Goal: Transaction & Acquisition: Purchase product/service

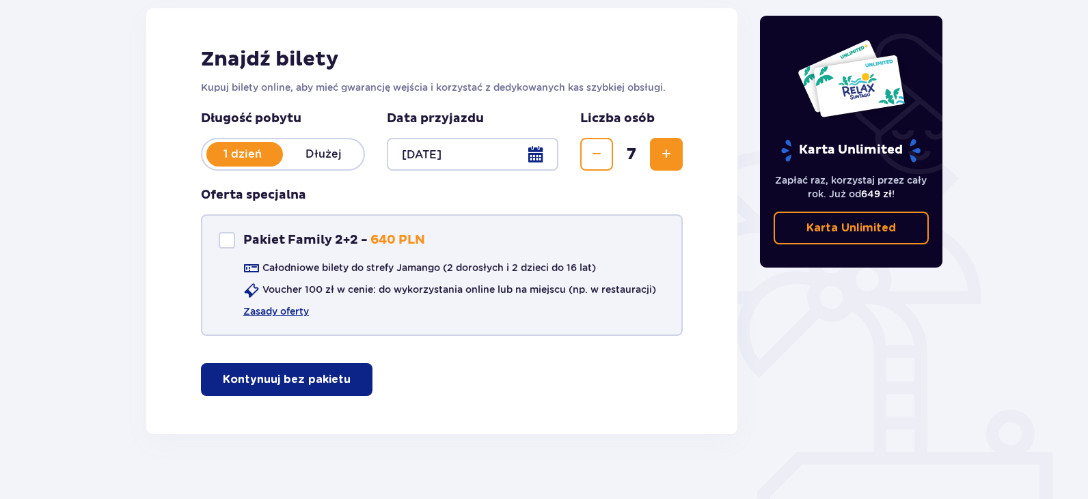
scroll to position [204, 0]
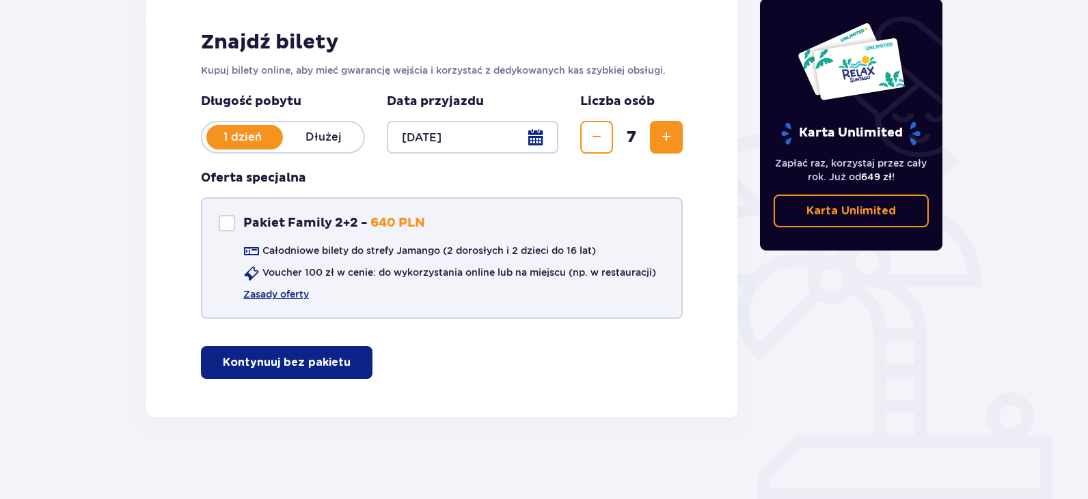
click at [227, 228] on div "Pakiet Family 2+2" at bounding box center [227, 223] width 16 height 16
click at [228, 224] on span at bounding box center [227, 223] width 8 height 8
checkbox input "false"
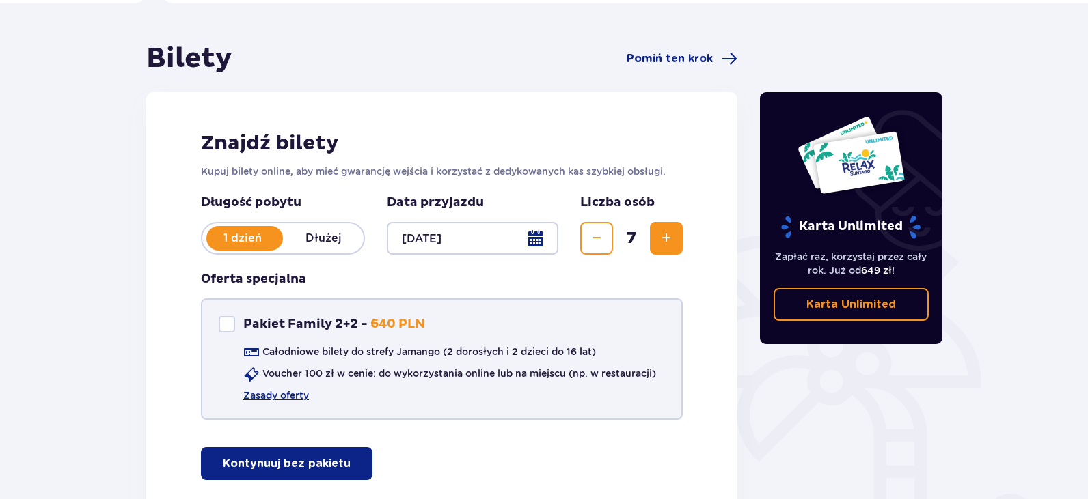
scroll to position [102, 0]
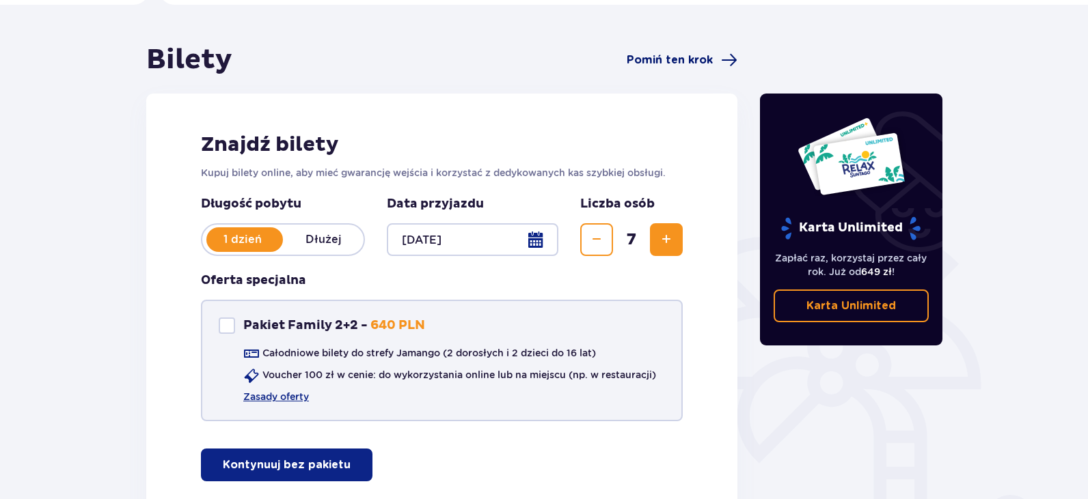
click at [692, 62] on span "Pomiń ten krok" at bounding box center [669, 60] width 86 height 15
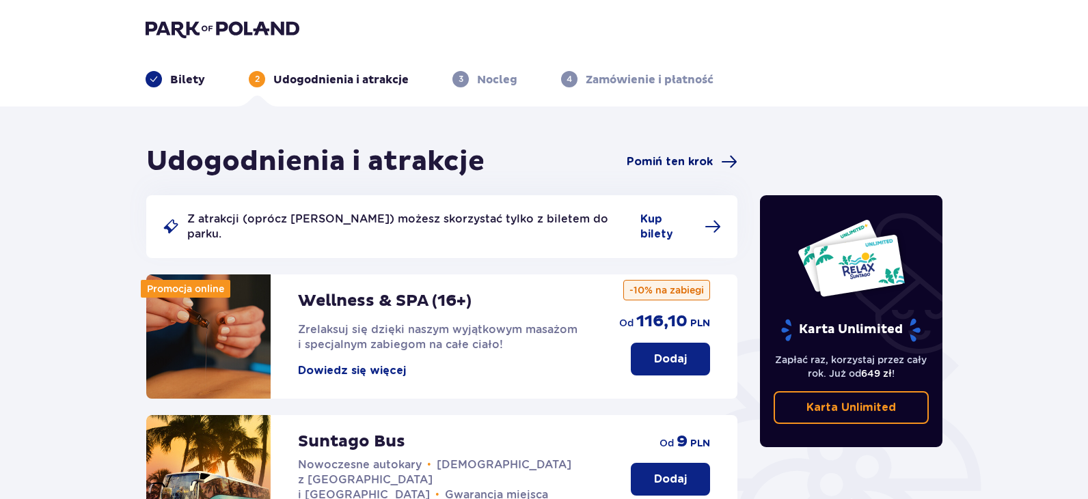
click at [661, 168] on span "Pomiń ten krok" at bounding box center [669, 161] width 86 height 15
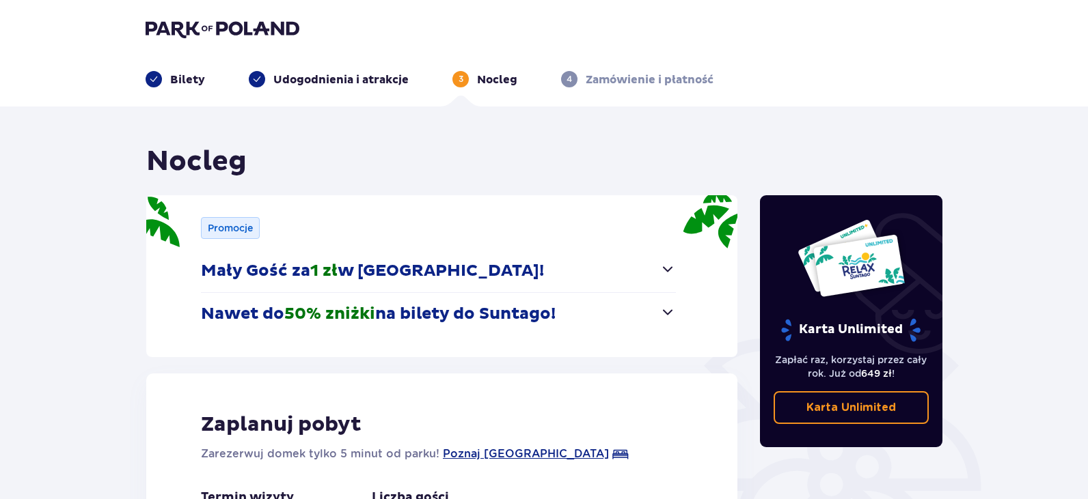
click at [183, 26] on img at bounding box center [223, 28] width 154 height 19
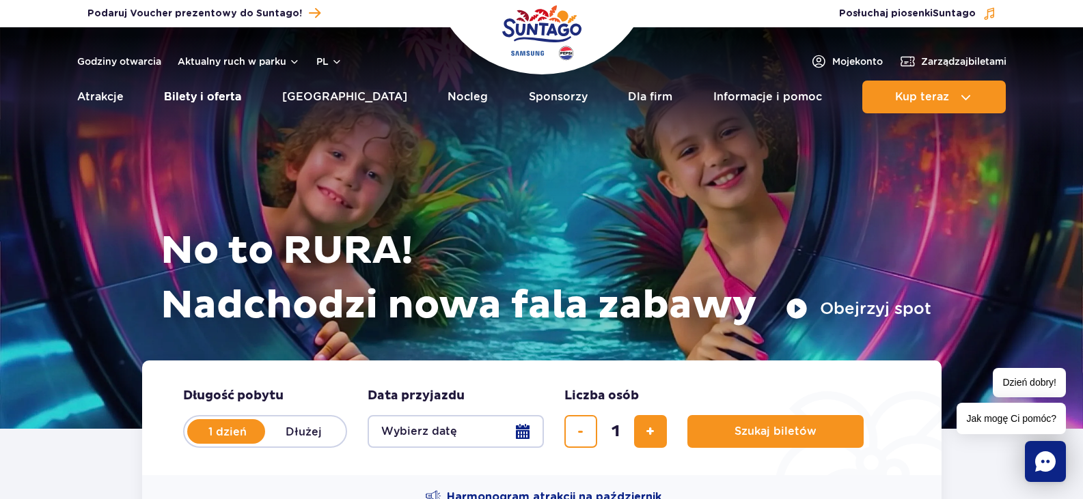
click at [195, 87] on link "Bilety i oferta" at bounding box center [202, 97] width 77 height 33
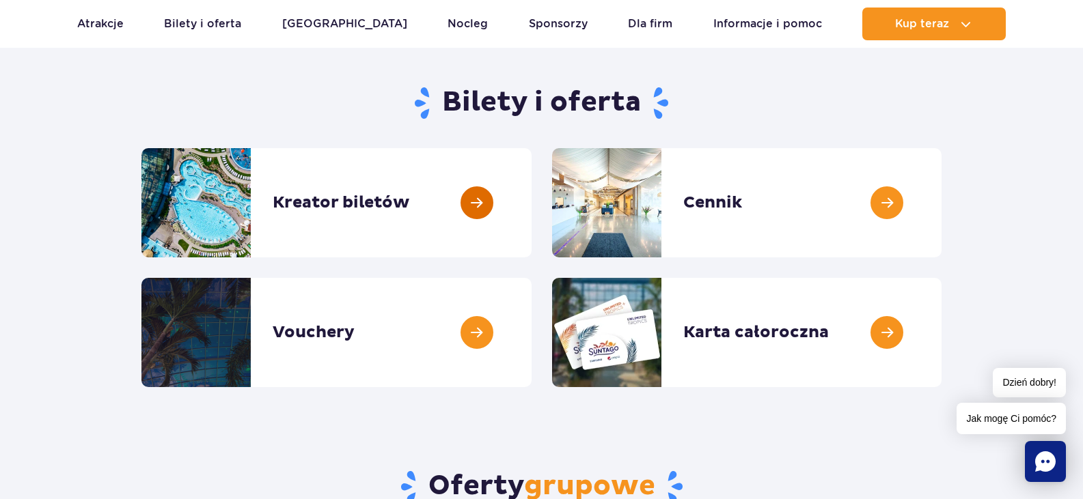
scroll to position [113, 0]
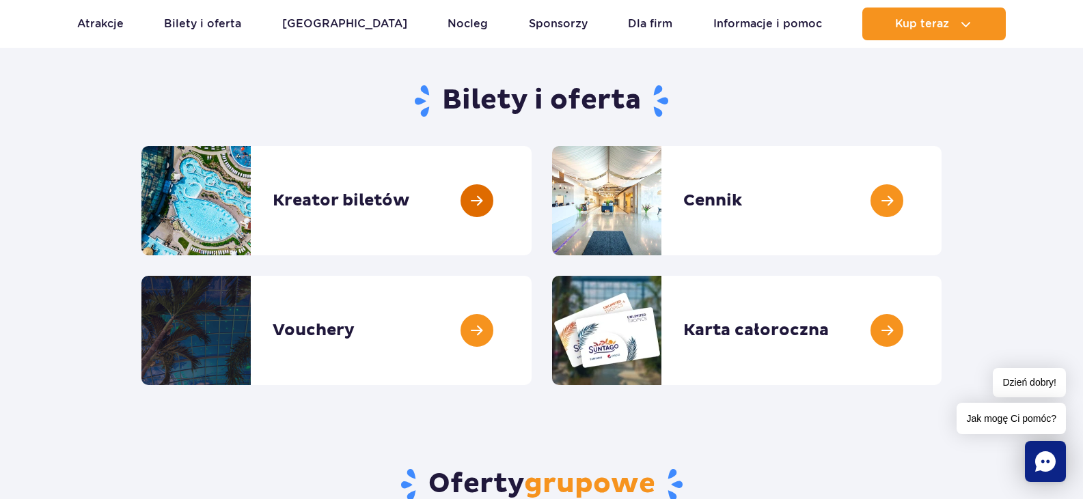
click at [532, 199] on link at bounding box center [532, 200] width 0 height 109
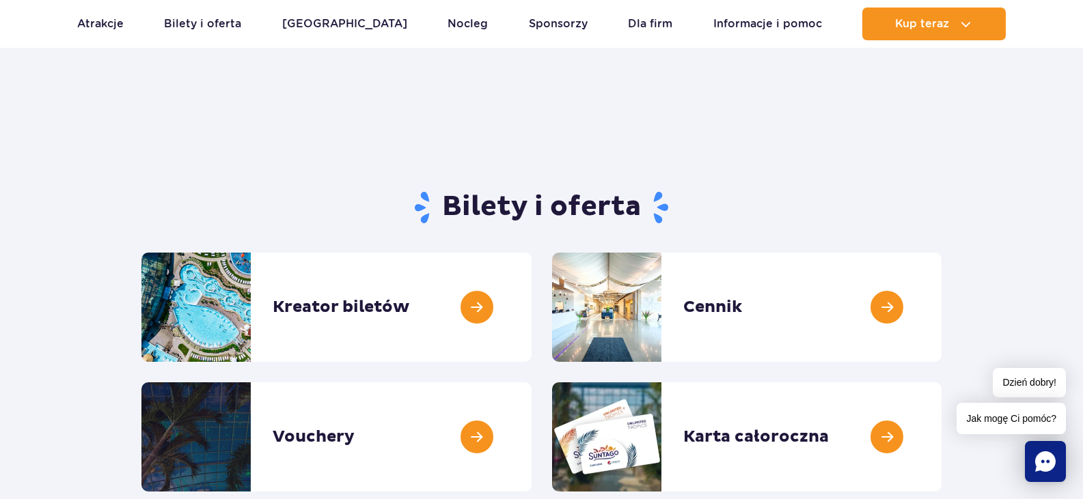
scroll to position [0, 0]
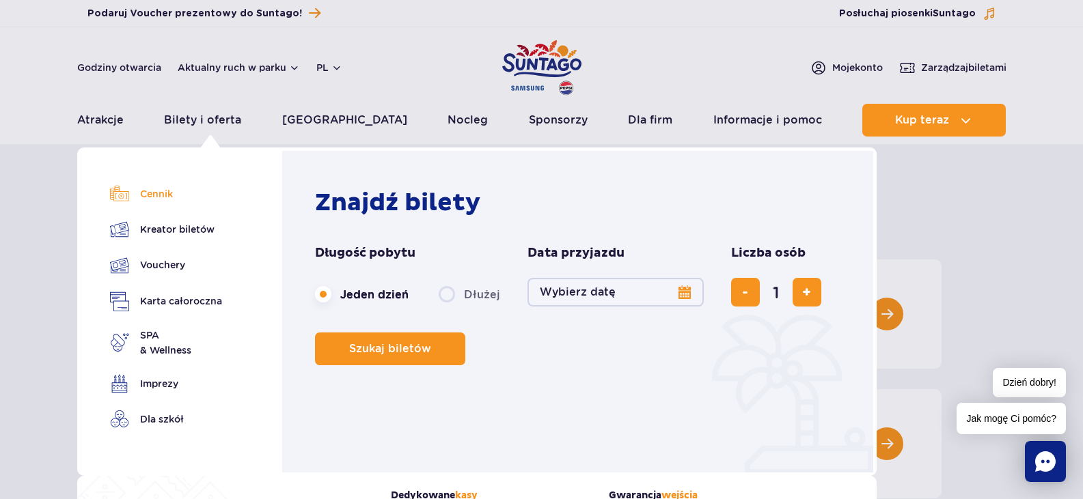
click at [149, 189] on link "Cennik" at bounding box center [166, 193] width 112 height 19
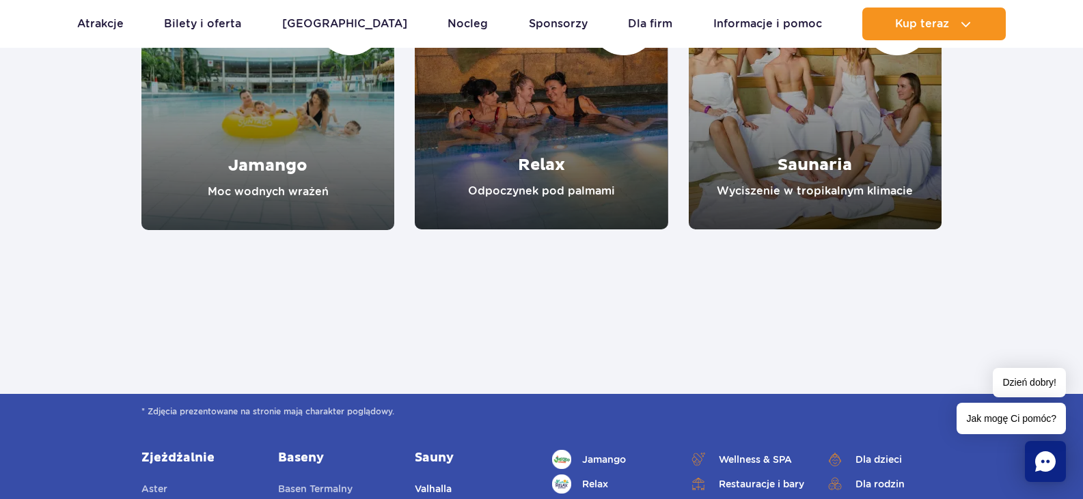
scroll to position [1257, 0]
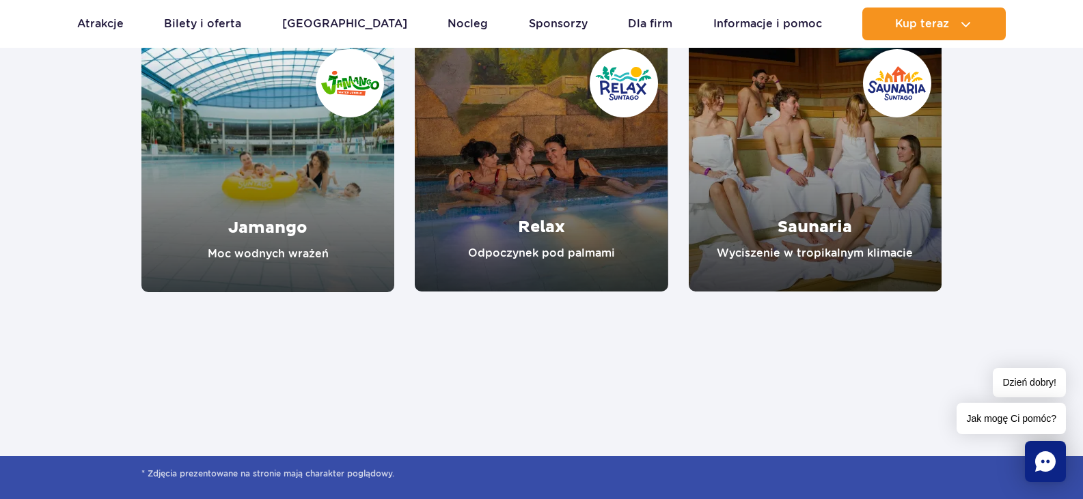
click at [527, 236] on link "Relax" at bounding box center [541, 165] width 253 height 253
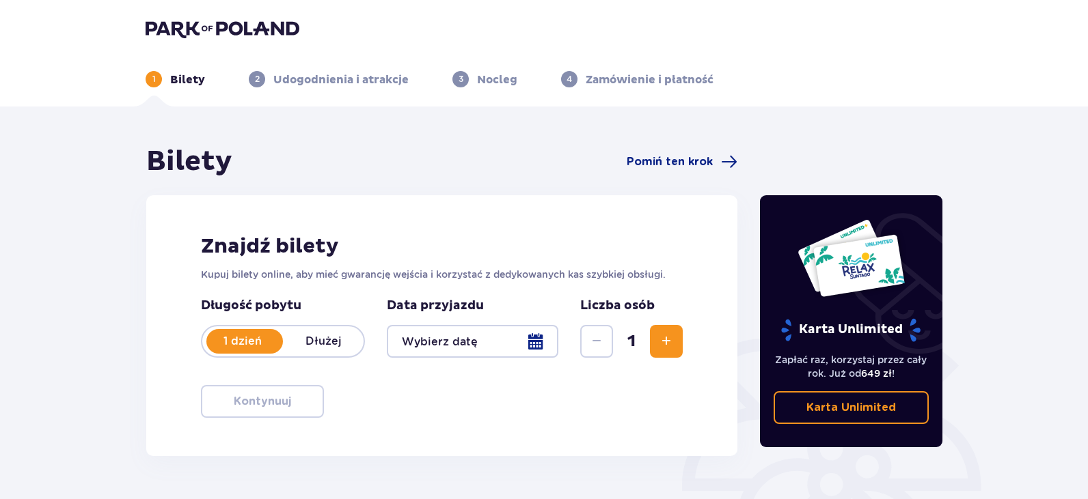
click at [250, 343] on p "1 dzień" at bounding box center [242, 341] width 81 height 15
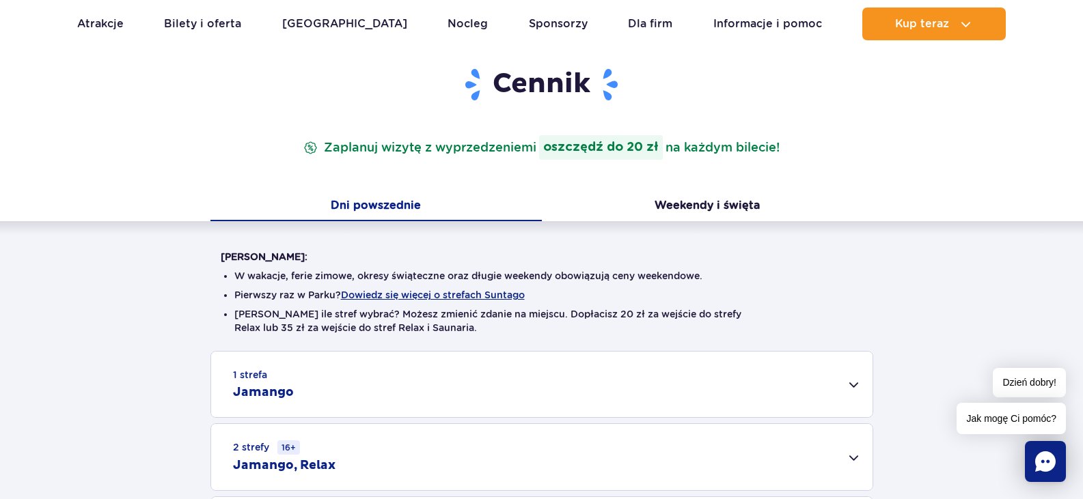
scroll to position [255, 0]
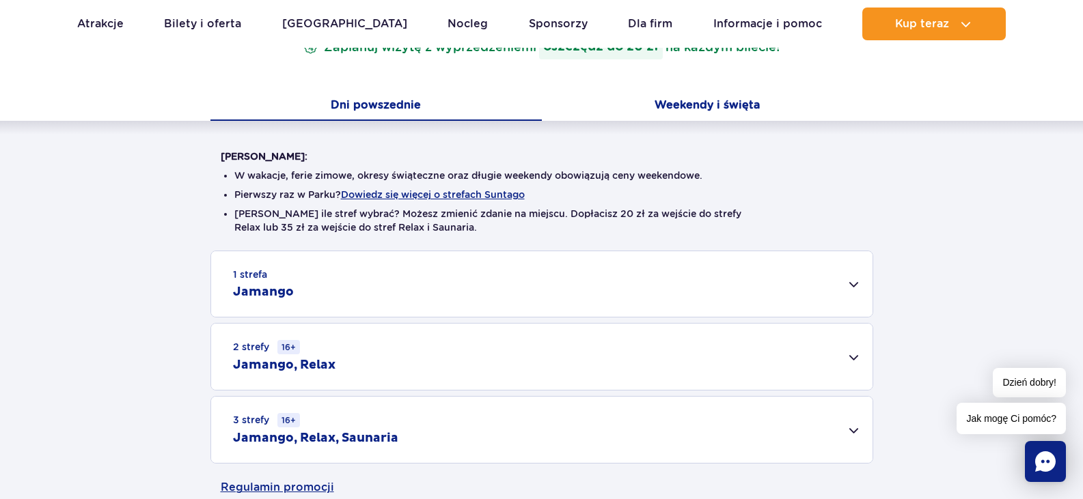
click at [737, 100] on button "Weekendy i święta" at bounding box center [707, 106] width 331 height 29
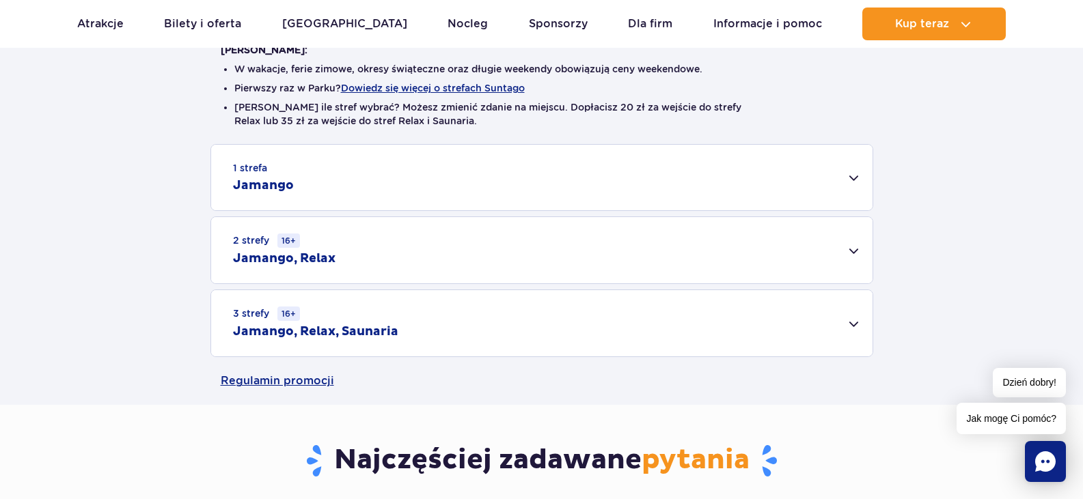
scroll to position [368, 0]
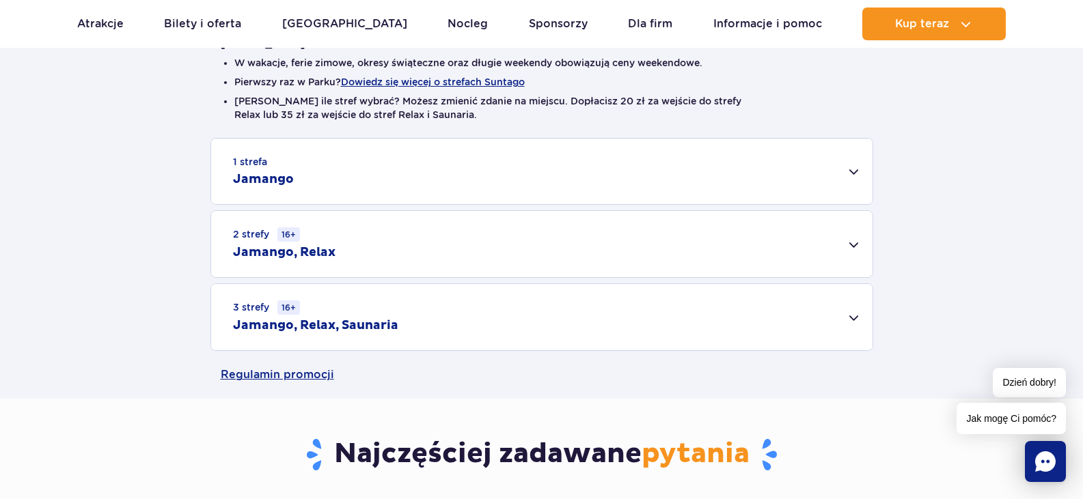
click at [848, 260] on div "2 strefy 16+ Jamango, Relax" at bounding box center [541, 244] width 661 height 66
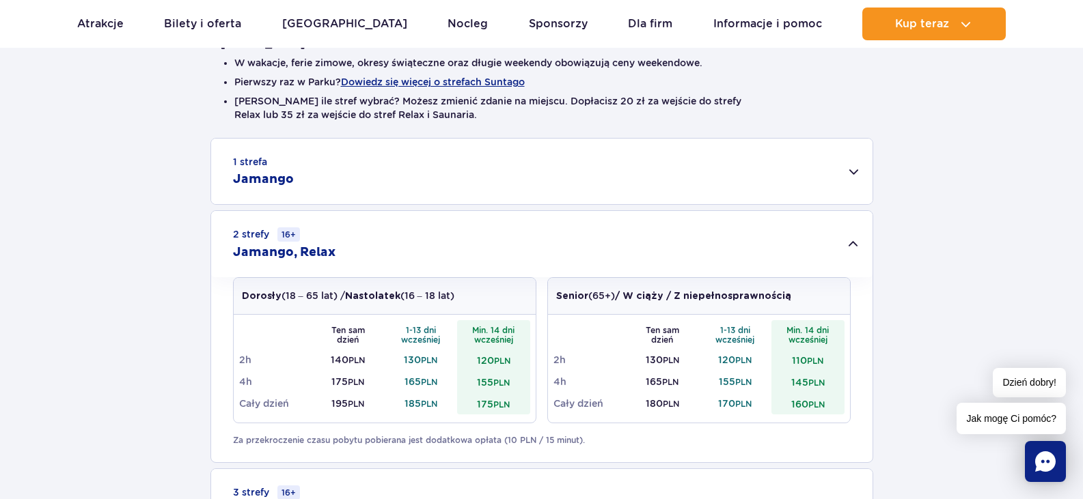
click at [495, 405] on small "PLN" at bounding box center [501, 405] width 16 height 10
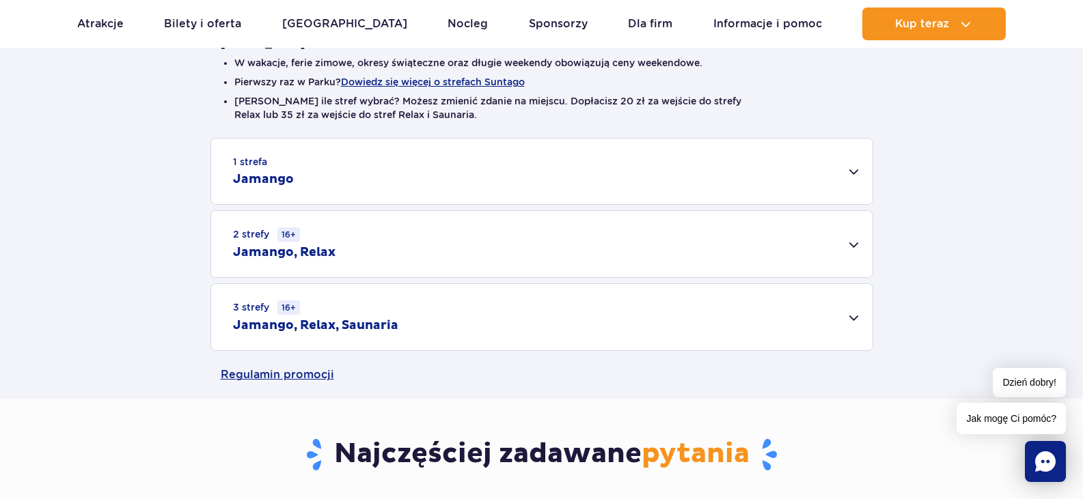
click at [855, 239] on div "2 strefy 16+ Jamango, Relax" at bounding box center [541, 244] width 661 height 66
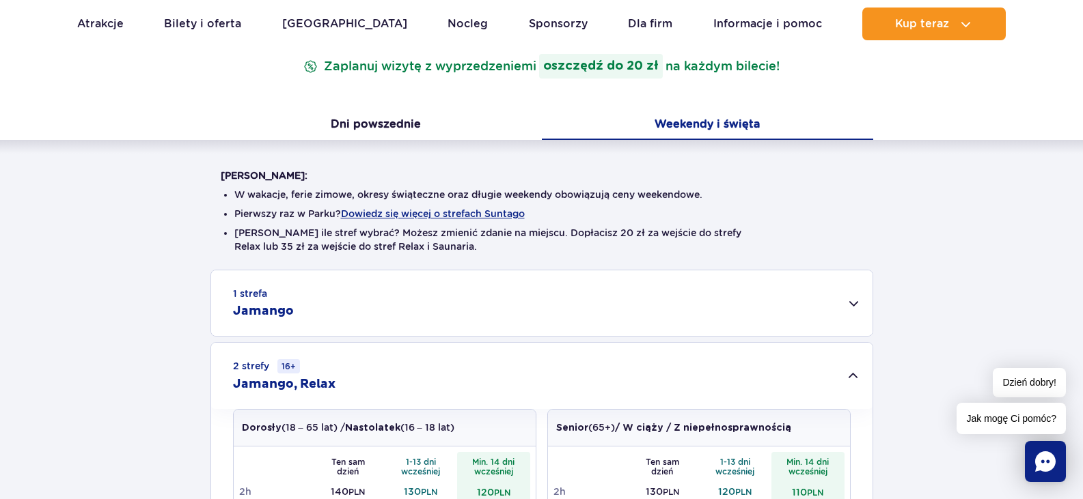
scroll to position [198, 0]
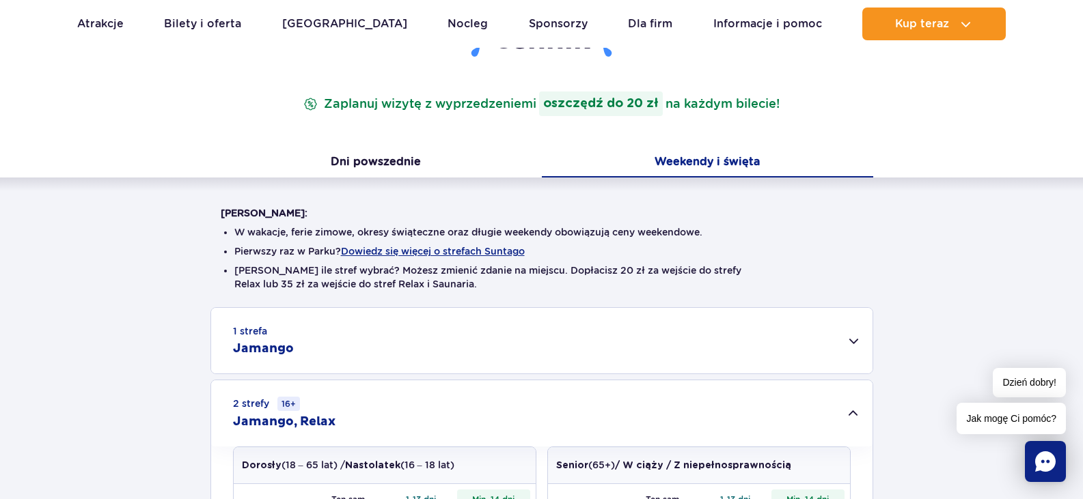
click at [437, 340] on div "1 strefa Jamango" at bounding box center [541, 341] width 661 height 66
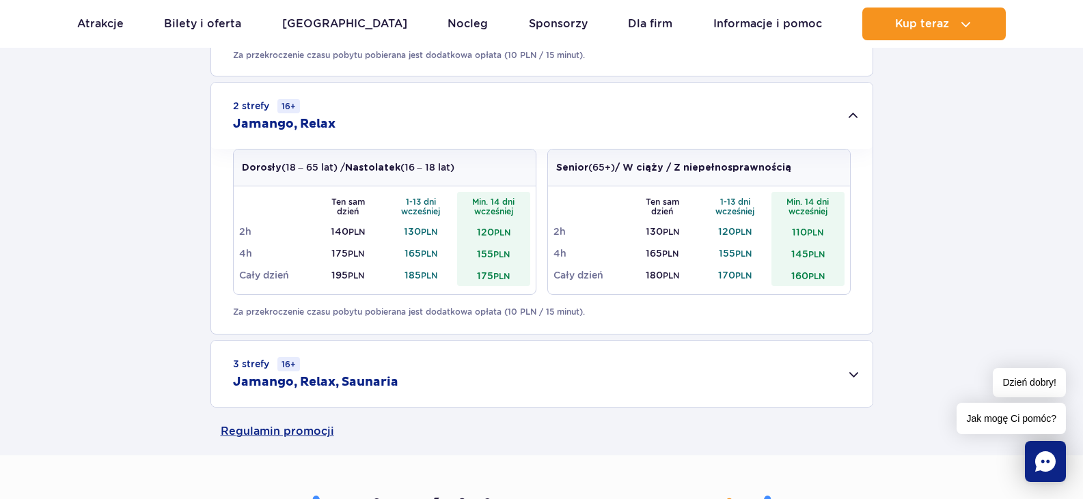
scroll to position [1036, 0]
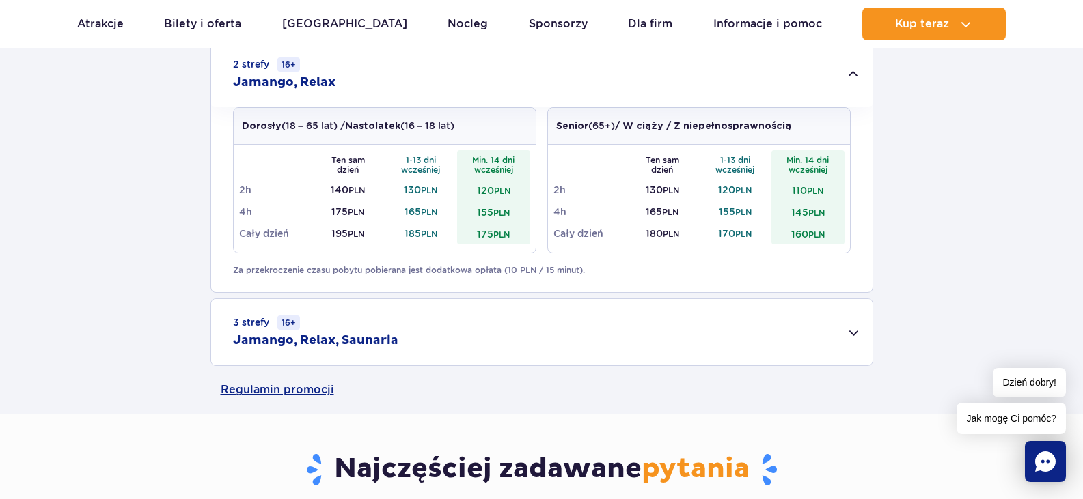
click at [858, 332] on div "3 strefy 16+ Jamango, Relax, Saunaria" at bounding box center [541, 332] width 661 height 66
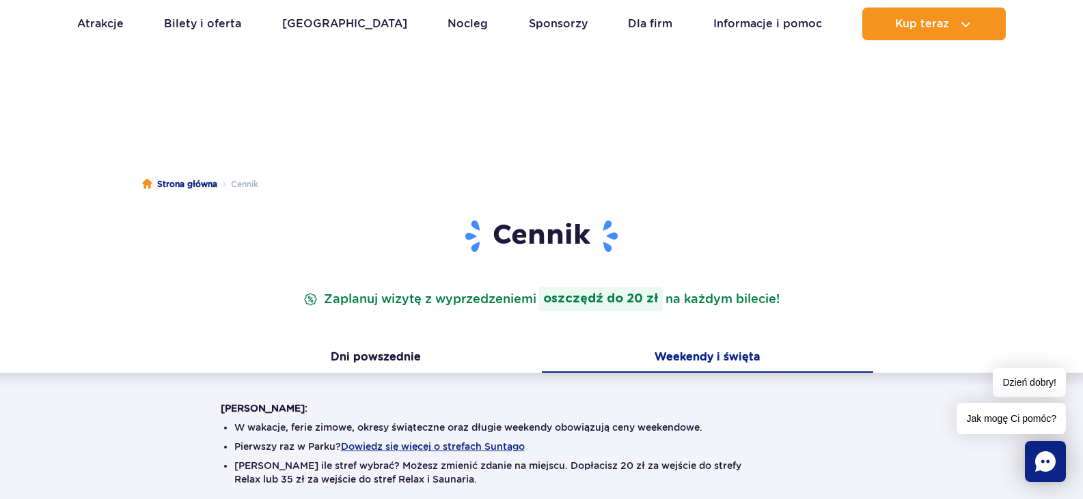
scroll to position [0, 0]
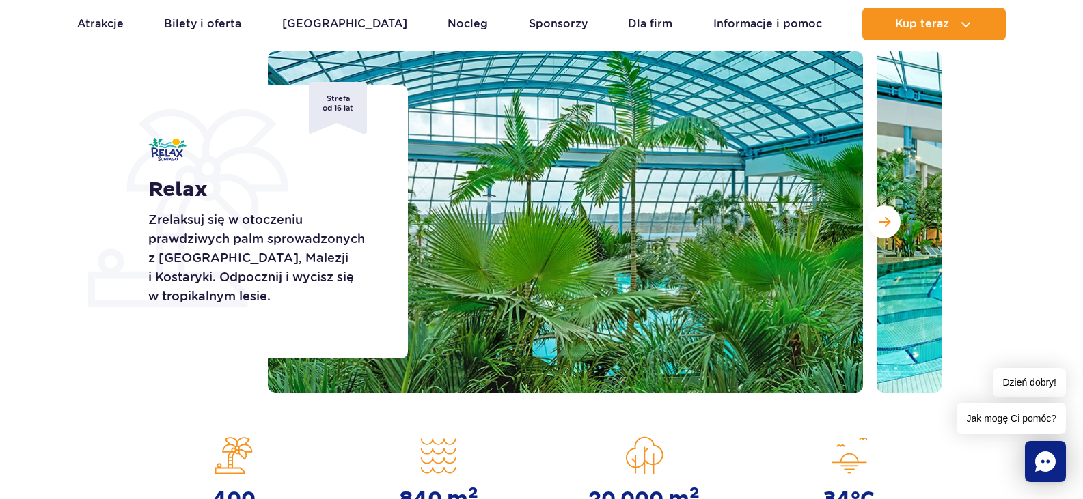
scroll to position [169, 0]
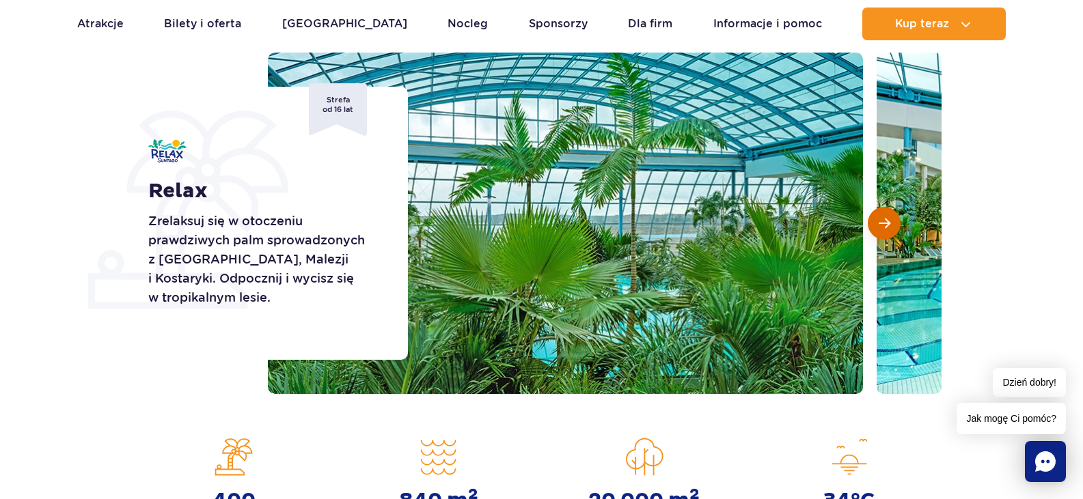
click at [889, 225] on span "Następny slajd" at bounding box center [885, 223] width 12 height 12
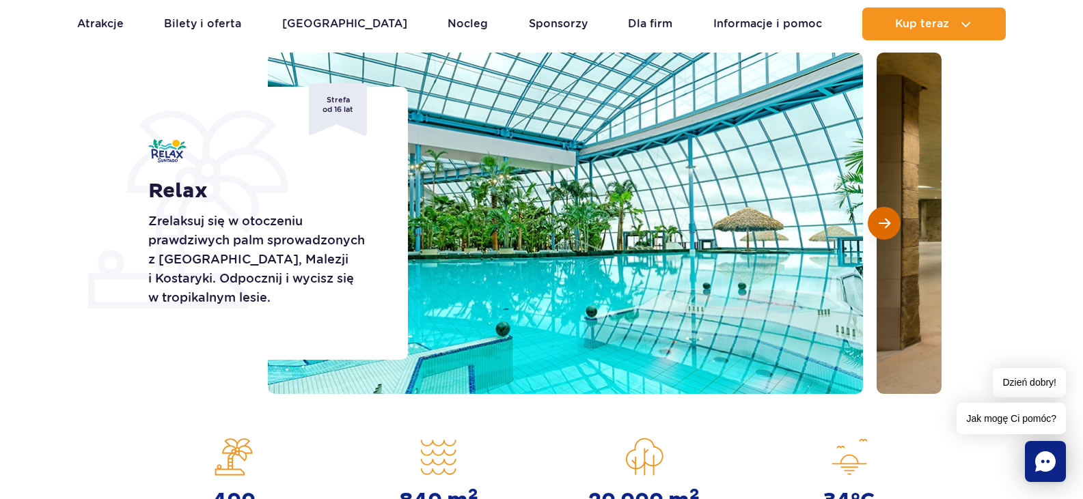
click at [889, 225] on span "Następny slajd" at bounding box center [885, 223] width 12 height 12
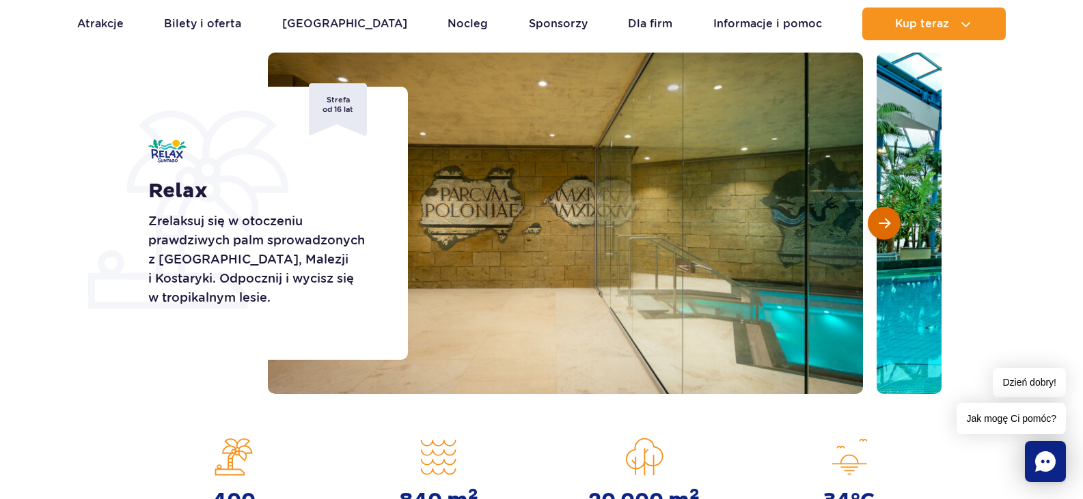
click at [889, 225] on span "Następny slajd" at bounding box center [885, 223] width 12 height 12
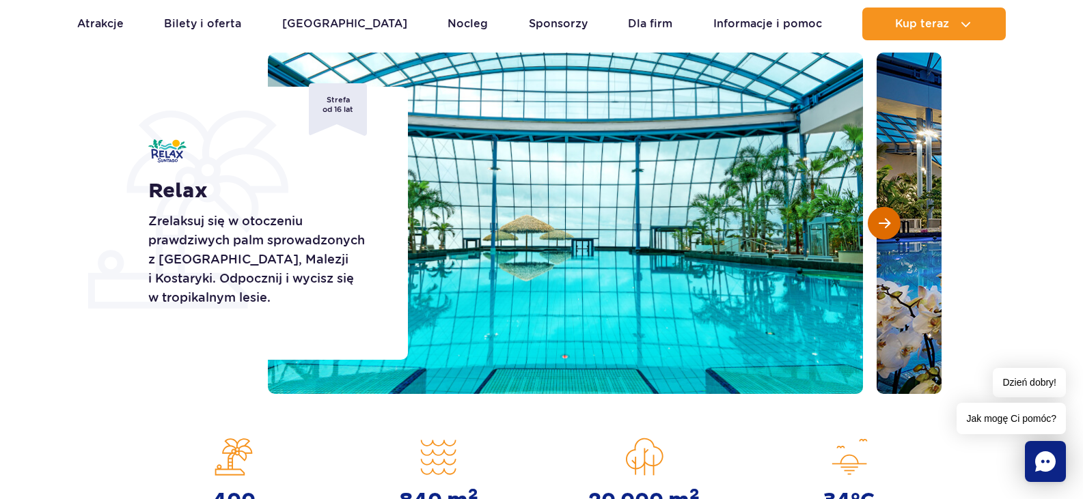
click at [882, 228] on span "Następny slajd" at bounding box center [885, 223] width 12 height 12
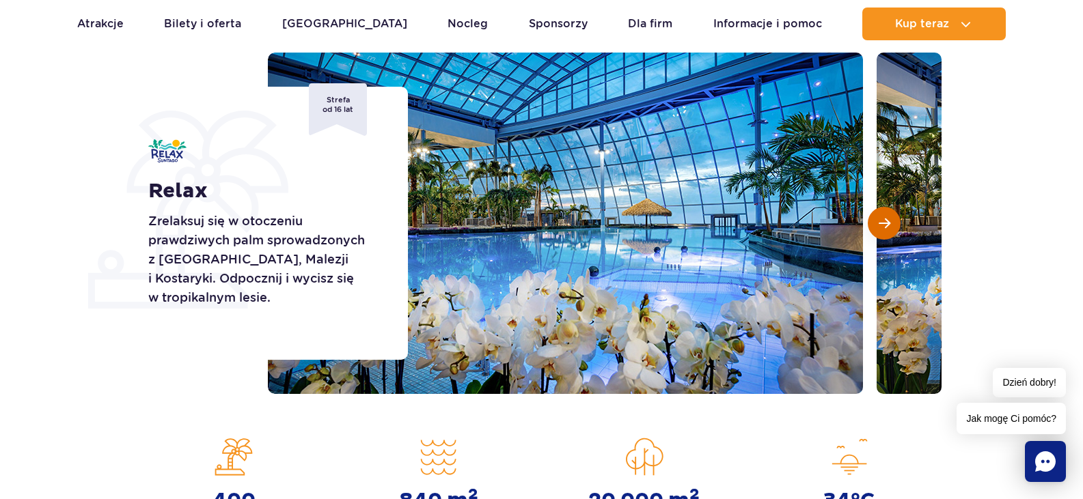
click at [884, 227] on span "Następny slajd" at bounding box center [885, 223] width 12 height 12
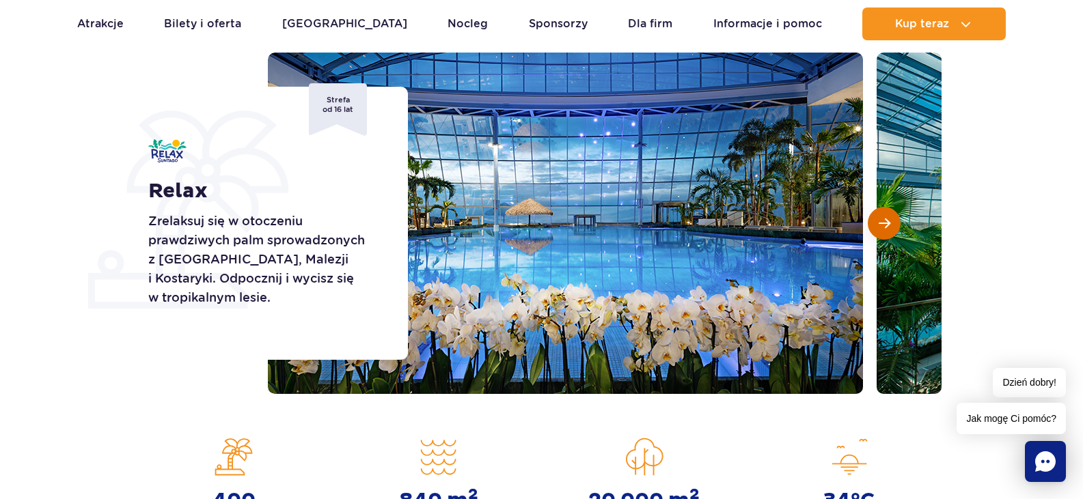
click at [884, 227] on span "Następny slajd" at bounding box center [885, 223] width 12 height 12
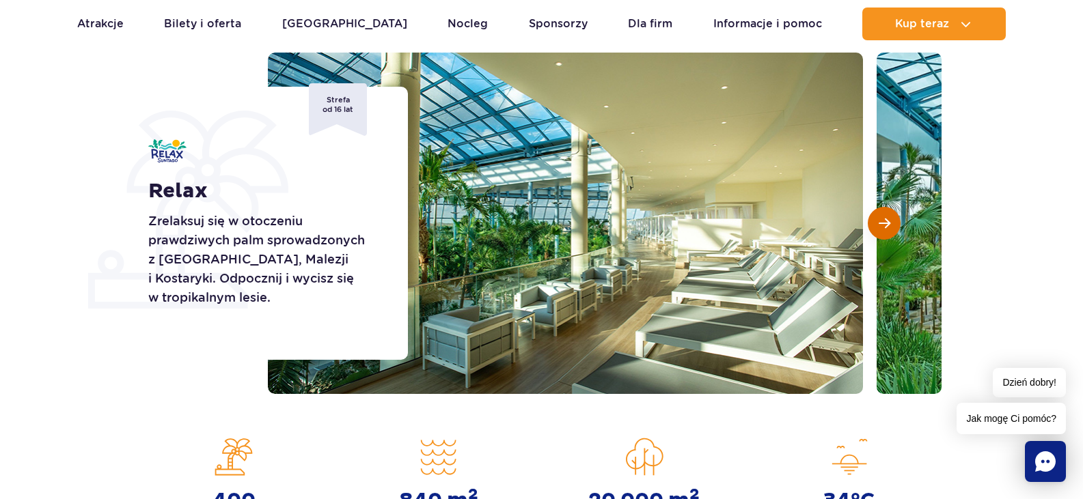
click at [884, 227] on span "Następny slajd" at bounding box center [885, 223] width 12 height 12
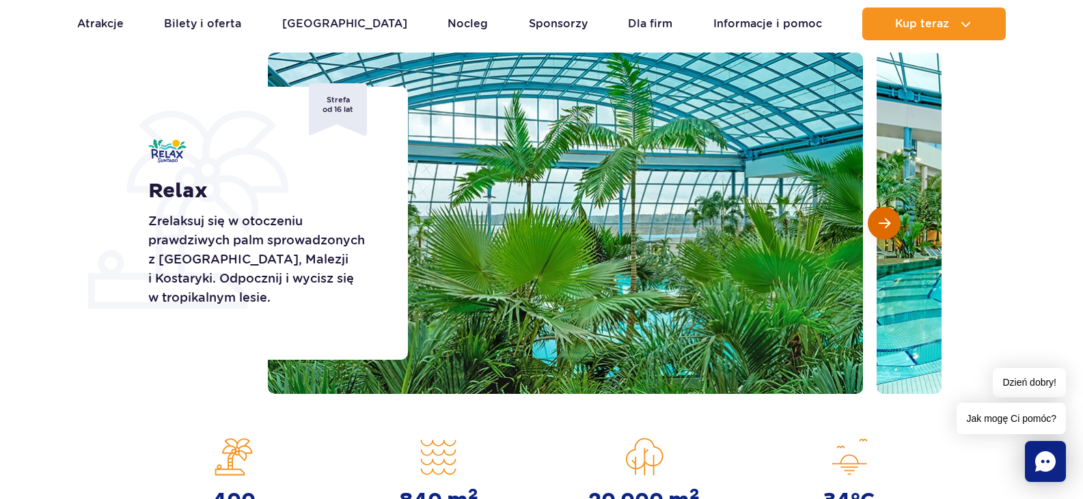
click at [884, 227] on span "Następny slajd" at bounding box center [885, 223] width 12 height 12
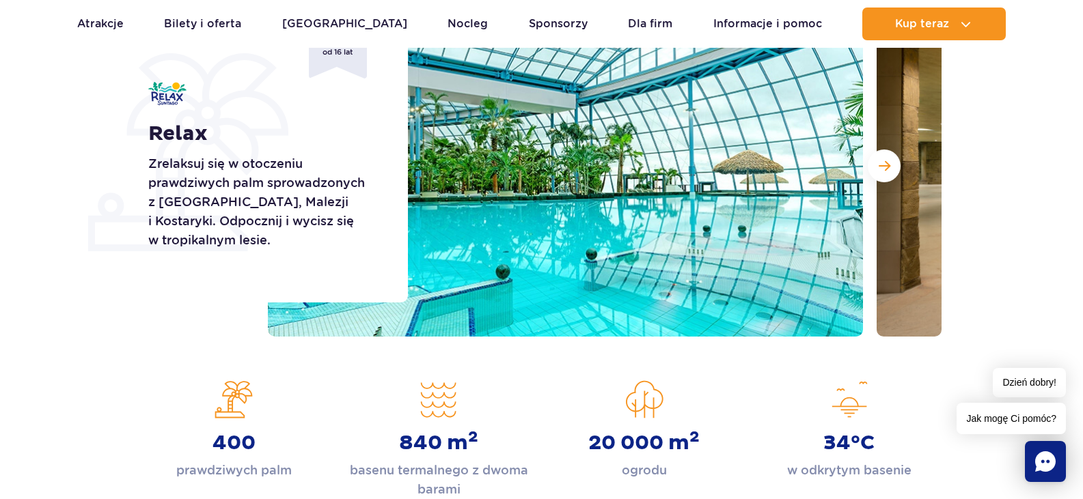
scroll to position [0, 0]
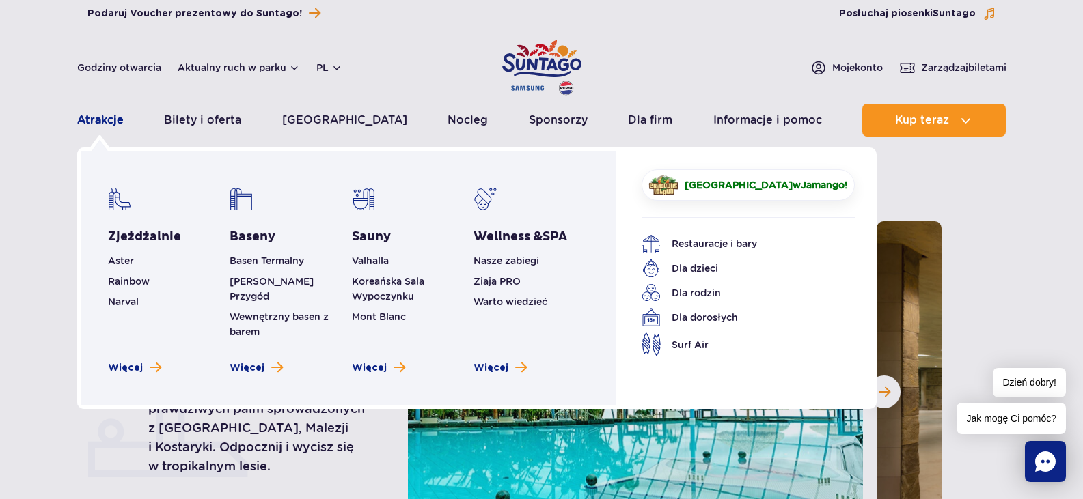
click at [113, 124] on link "Atrakcje" at bounding box center [100, 120] width 46 height 33
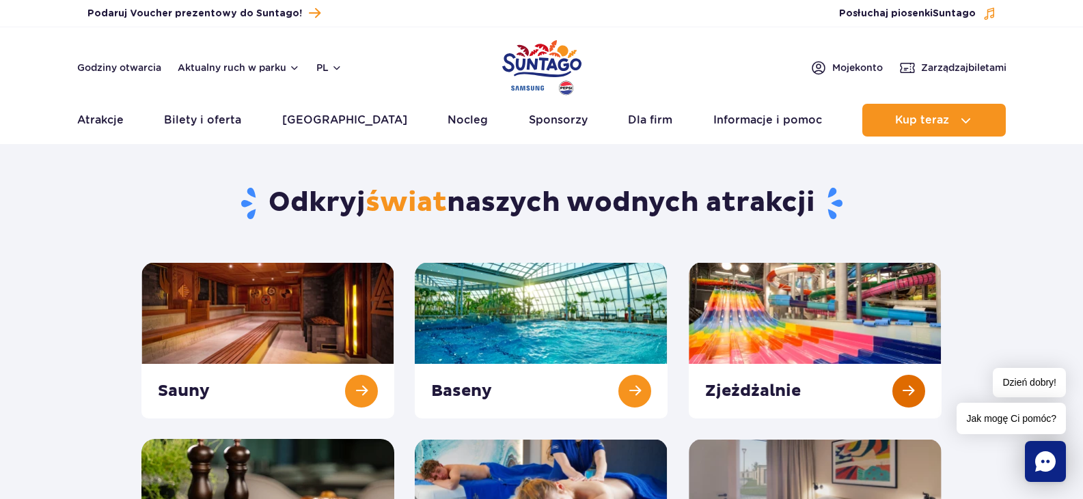
click at [821, 361] on link at bounding box center [815, 340] width 253 height 156
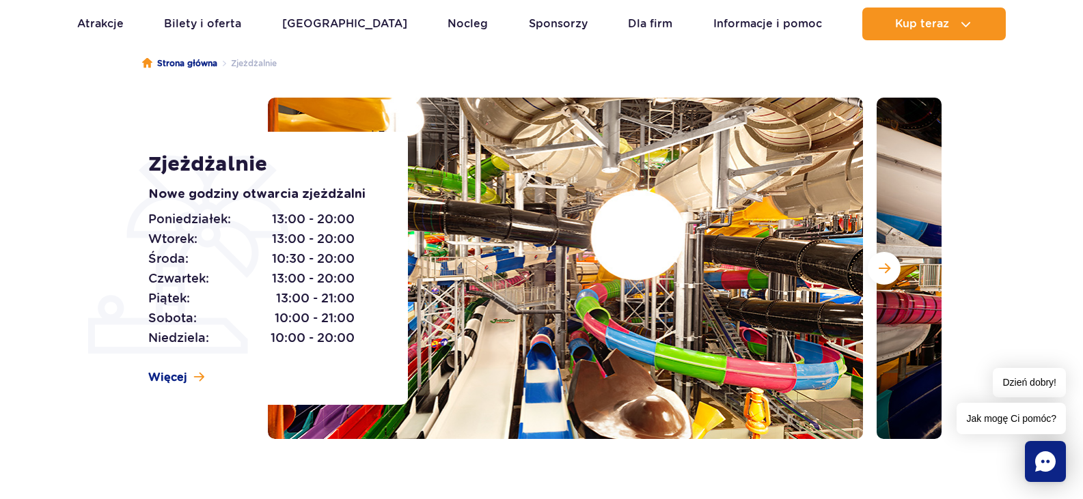
scroll to position [123, 0]
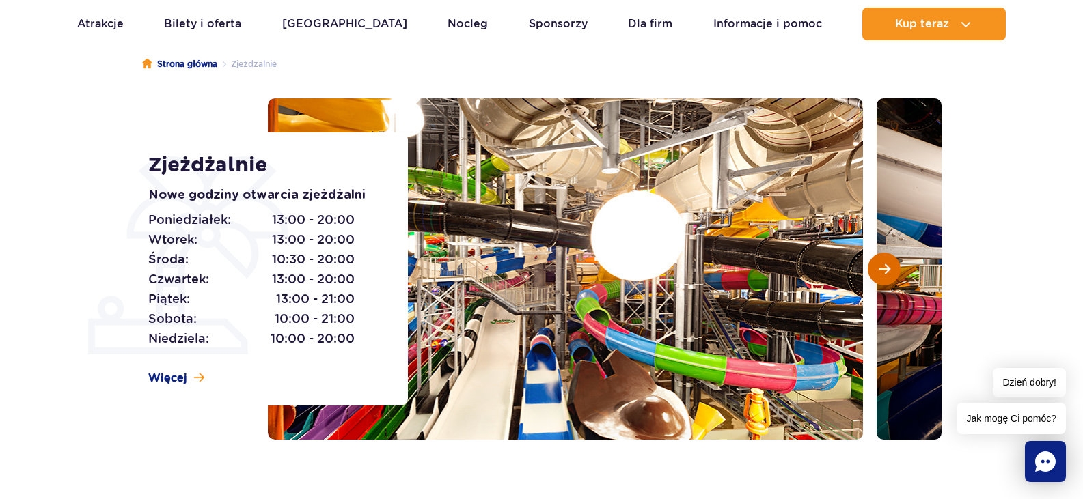
click at [887, 266] on span "Następny slajd" at bounding box center [885, 269] width 12 height 12
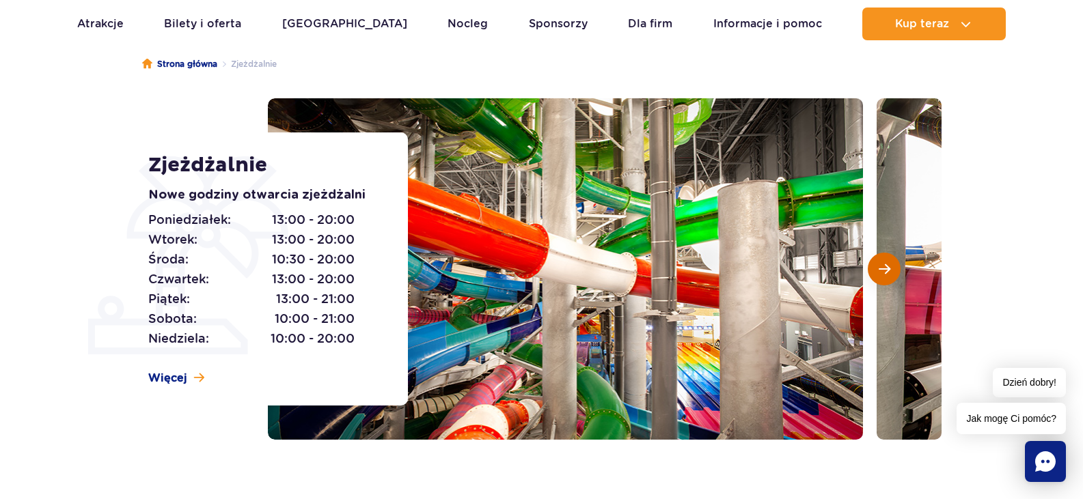
click at [887, 266] on span "Następny slajd" at bounding box center [885, 269] width 12 height 12
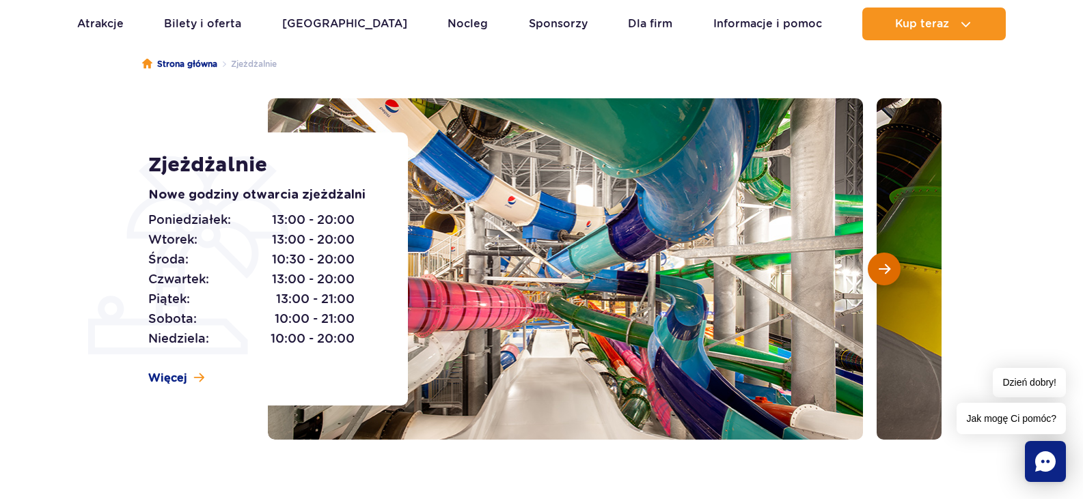
click at [887, 266] on span "Następny slajd" at bounding box center [885, 269] width 12 height 12
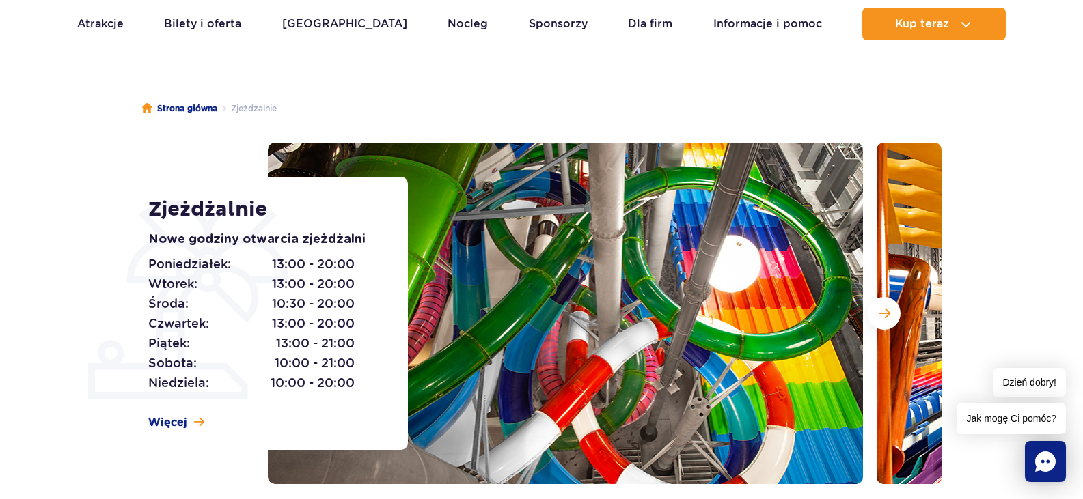
scroll to position [0, 0]
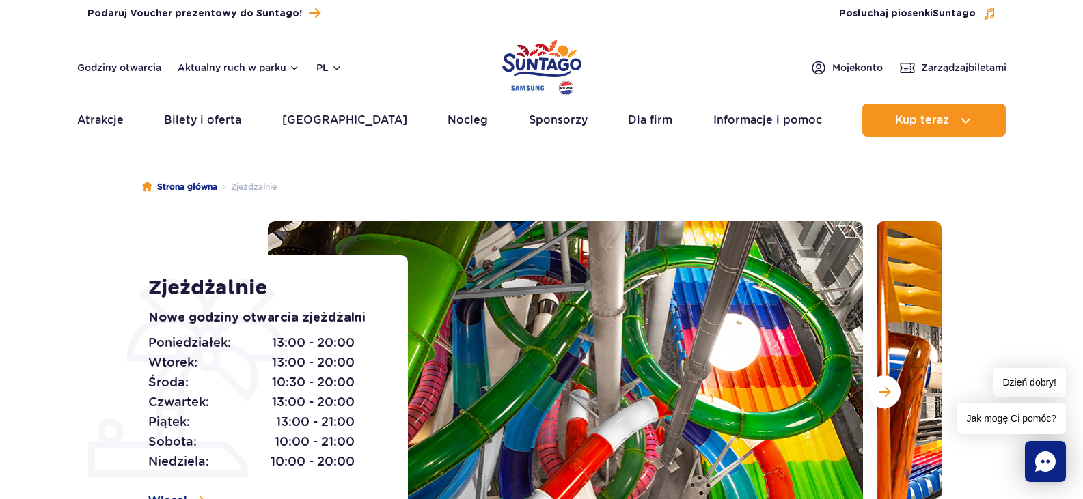
drag, startPoint x: 887, startPoint y: 383, endPoint x: 892, endPoint y: 369, distance: 15.4
click at [886, 382] on button "Następny slajd" at bounding box center [884, 392] width 33 height 33
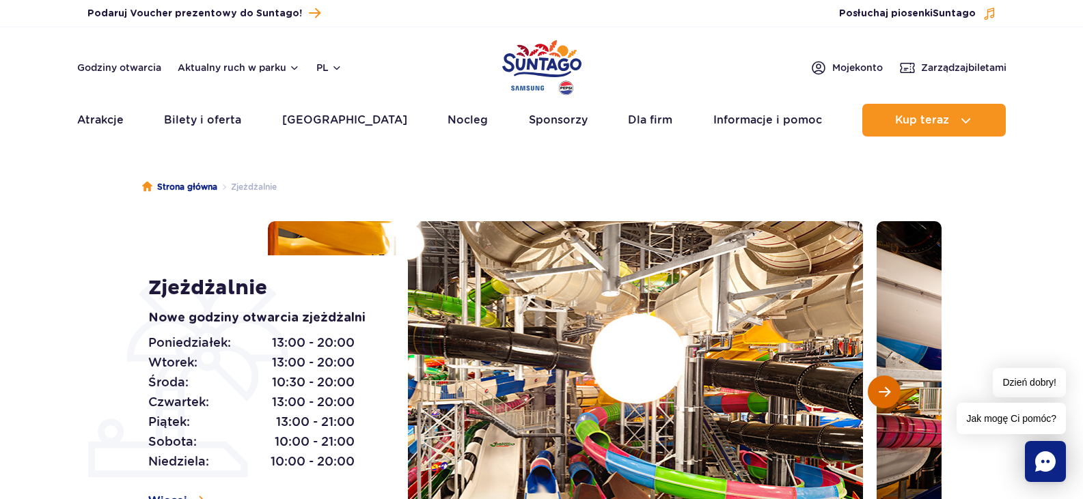
click at [891, 389] on button "Następny slajd" at bounding box center [884, 392] width 33 height 33
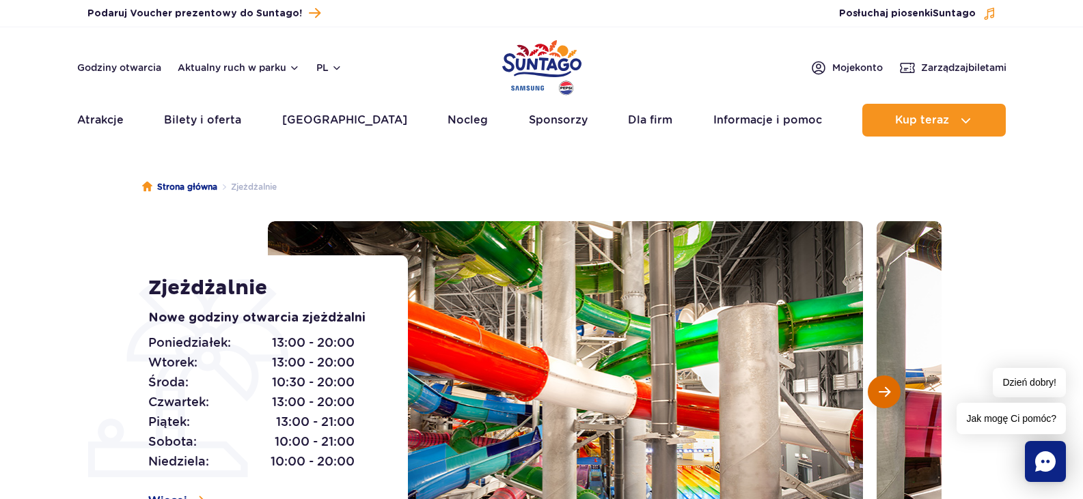
click at [891, 389] on button "Następny slajd" at bounding box center [884, 392] width 33 height 33
